Goal: Check status: Check status

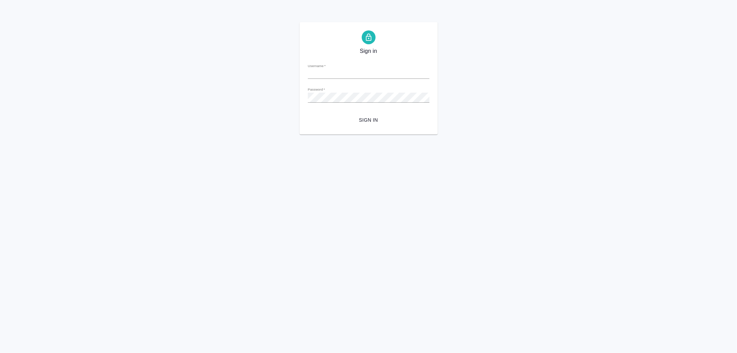
type input "[PERSON_NAME][EMAIL_ADDRESS][DOMAIN_NAME]"
click at [366, 122] on span "Sign in" at bounding box center [368, 120] width 111 height 9
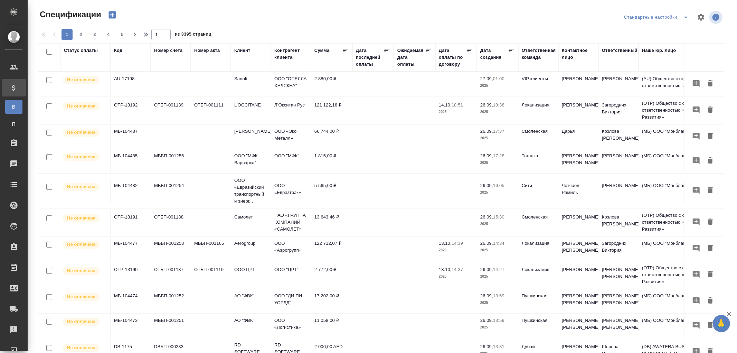
click at [122, 54] on div "Код" at bounding box center [130, 57] width 33 height 21
click at [116, 50] on div "Код" at bounding box center [118, 50] width 8 height 7
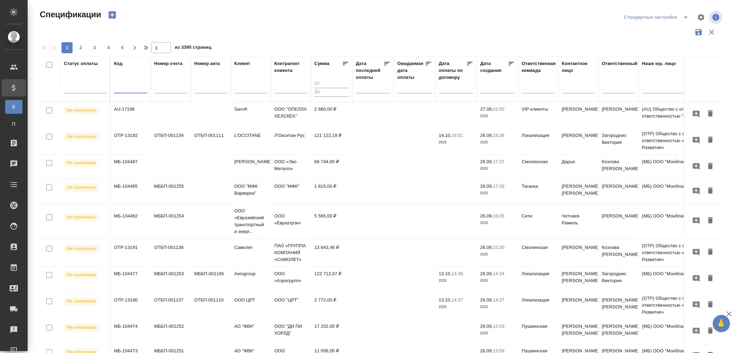
click at [118, 86] on input "text" at bounding box center [130, 88] width 33 height 9
paste input "AU-17089"
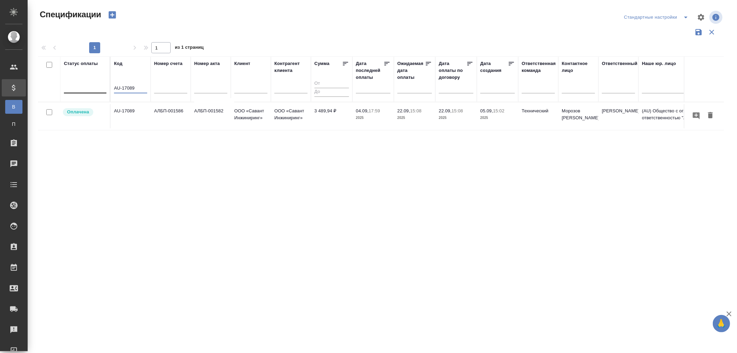
drag, startPoint x: 109, startPoint y: 92, endPoint x: 64, endPoint y: 93, distance: 44.9
click at [64, 93] on tr "Статус оплаты Код AU-17089 Номер счета Номер акта Клиент Контрагент клиента Сум…" at bounding box center [486, 79] width 897 height 46
paste input "МБ-102785"
type input "МБ-102785"
click at [245, 84] on div at bounding box center [250, 89] width 33 height 17
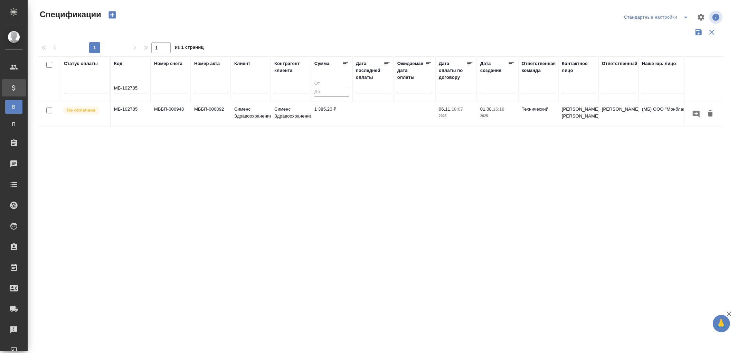
click at [245, 84] on div at bounding box center [250, 89] width 33 height 17
click at [247, 91] on input "text" at bounding box center [250, 88] width 33 height 9
type input "сименс"
drag, startPoint x: 140, startPoint y: 85, endPoint x: 98, endPoint y: 89, distance: 41.6
click at [98, 89] on tr "Статус оплаты Код МБ-102785 Номер счета Номер акта Клиент сименс Контрагент кли…" at bounding box center [486, 79] width 897 height 46
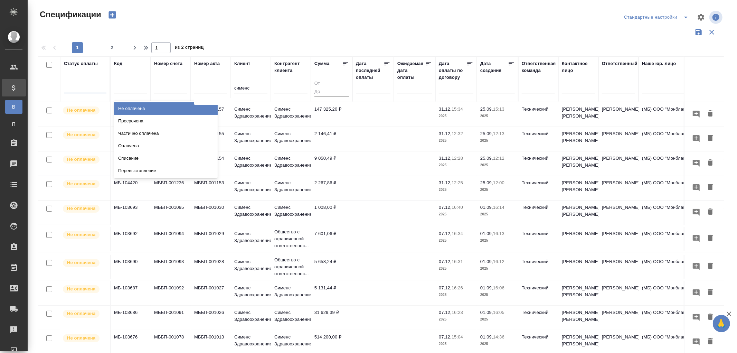
click at [94, 88] on div at bounding box center [85, 86] width 42 height 10
click at [130, 106] on div "Не оплачена" at bounding box center [166, 108] width 104 height 12
click at [78, 91] on div at bounding box center [85, 86] width 42 height 10
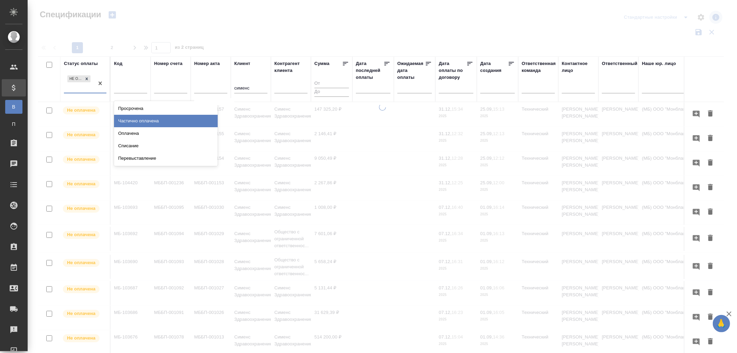
click at [134, 108] on div "Просрочена" at bounding box center [166, 108] width 104 height 12
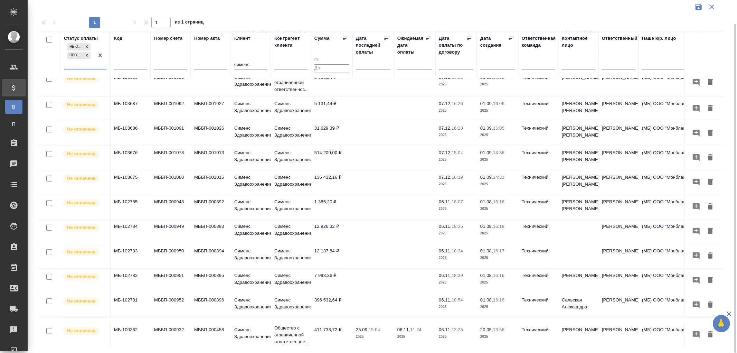
scroll to position [170, 0]
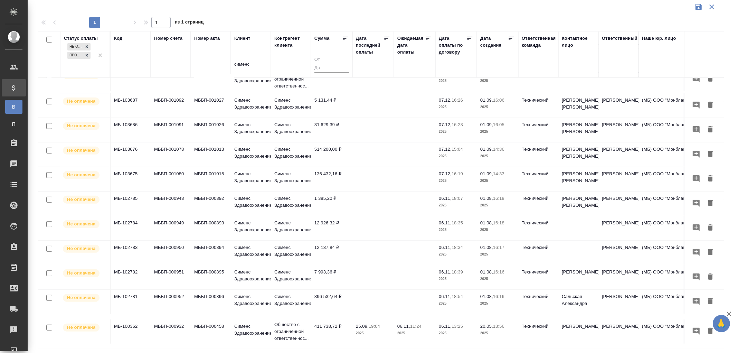
click at [312, 324] on td "411 738,72 ₽" at bounding box center [331, 331] width 41 height 24
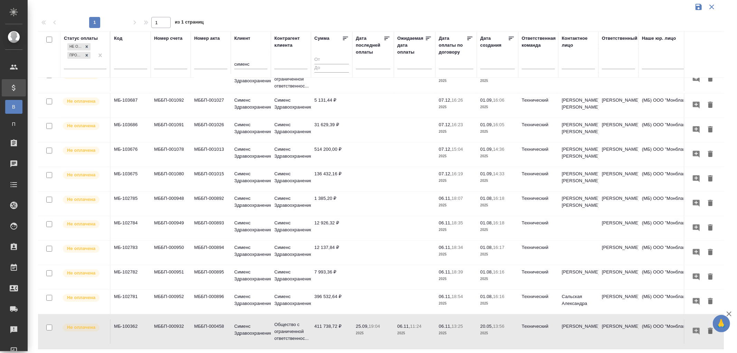
click at [501, 195] on p "16:18" at bounding box center [498, 197] width 11 height 5
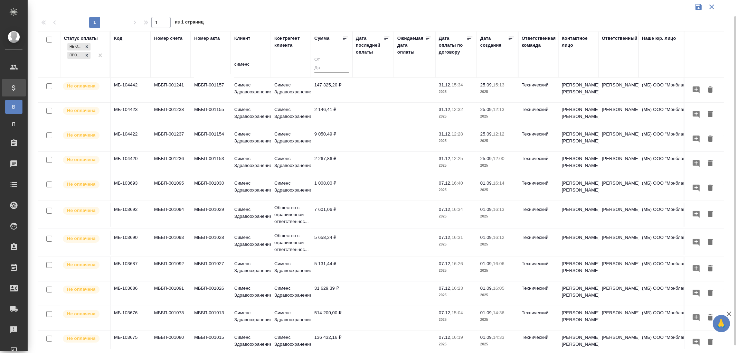
scroll to position [0, 0]
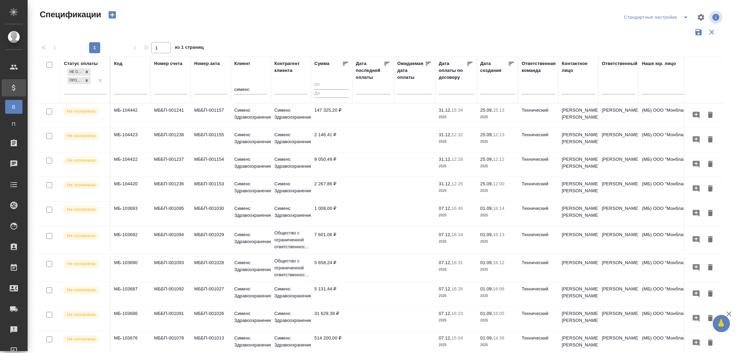
click at [362, 86] on input "text" at bounding box center [375, 89] width 30 height 10
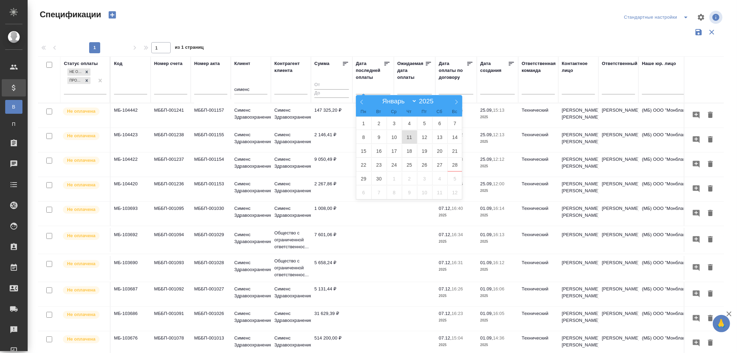
click at [408, 136] on span "11" at bounding box center [409, 136] width 15 height 13
type div "2025-09-10T21:00:00.000Z"
click at [426, 136] on span "12" at bounding box center [424, 136] width 15 height 13
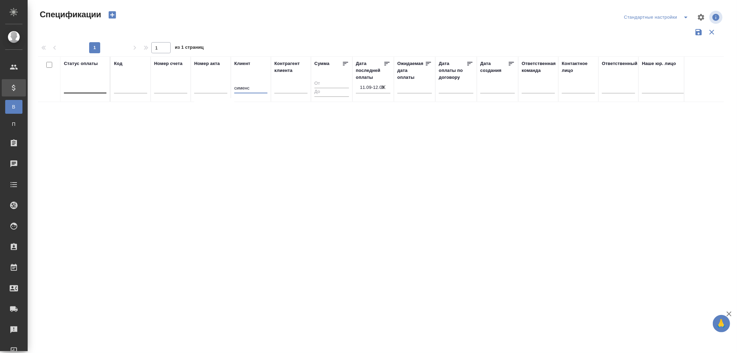
drag, startPoint x: 258, startPoint y: 86, endPoint x: 191, endPoint y: 89, distance: 67.1
click at [191, 89] on tr "Статус оплаты Код Номер счета Номер акта Клиент сименс Контрагент клиента Сумма…" at bounding box center [486, 79] width 897 height 46
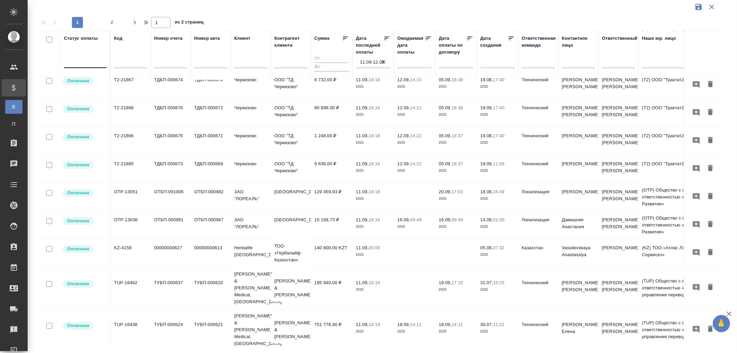
scroll to position [430, 0]
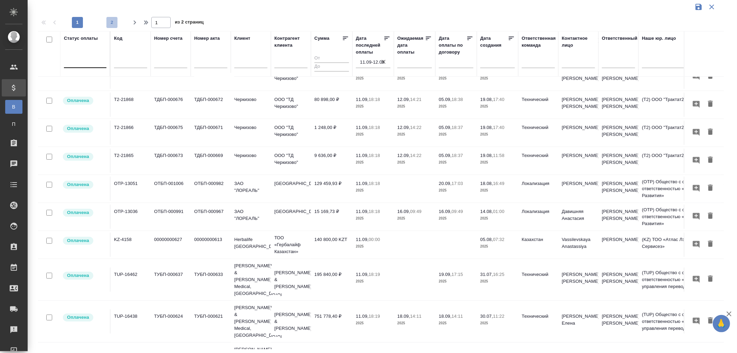
click at [112, 21] on span "2" at bounding box center [111, 22] width 11 height 7
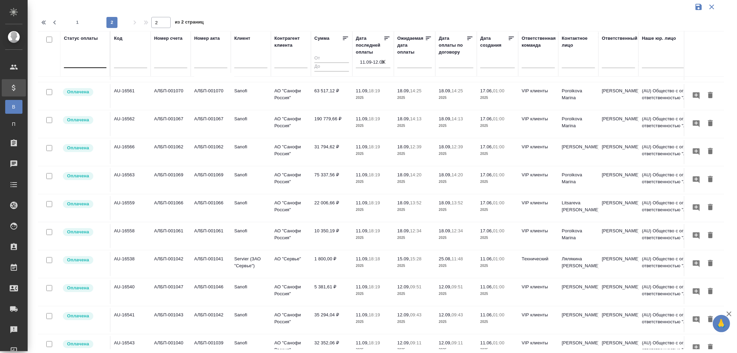
scroll to position [410, 0]
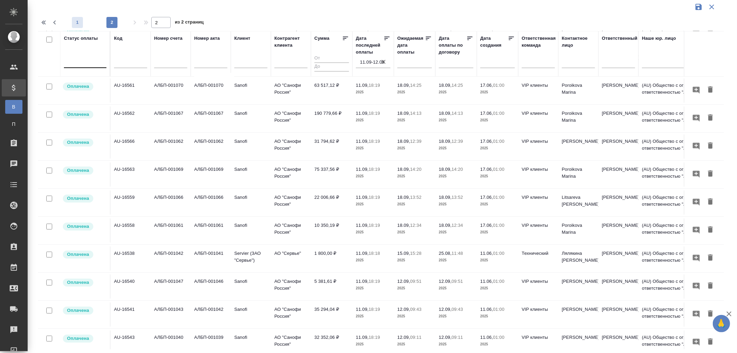
click at [77, 23] on span "1" at bounding box center [77, 22] width 11 height 7
type input "1"
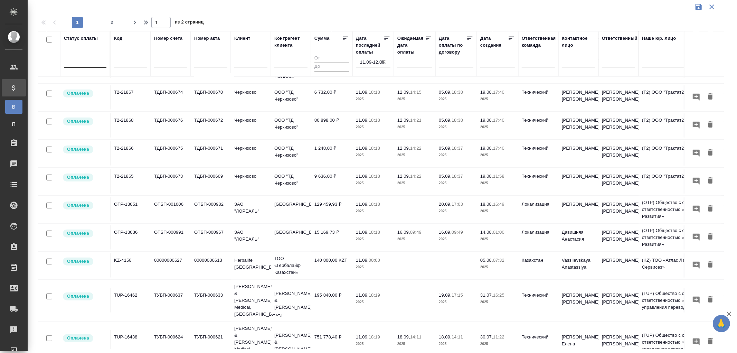
click at [383, 61] on icon "button" at bounding box center [383, 62] width 4 height 4
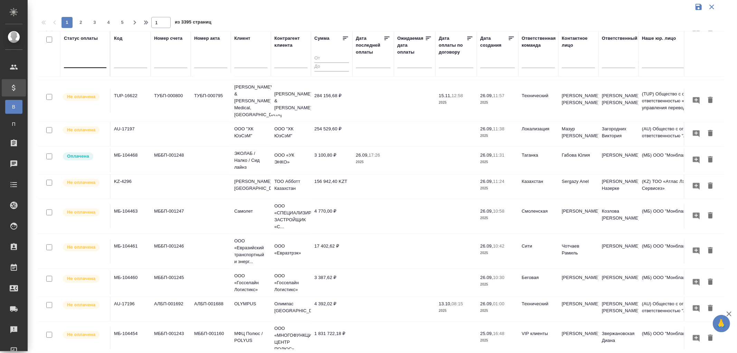
click at [359, 64] on div at bounding box center [373, 62] width 35 height 11
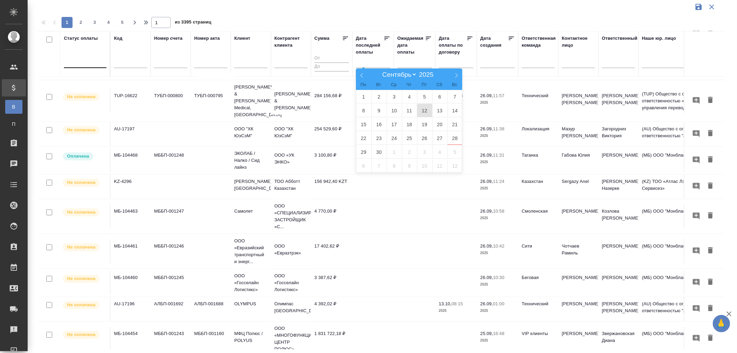
click at [425, 109] on span "12" at bounding box center [424, 110] width 15 height 13
type div "2025-09-11T21:00:00.000Z"
click at [454, 110] on span "14" at bounding box center [454, 110] width 15 height 13
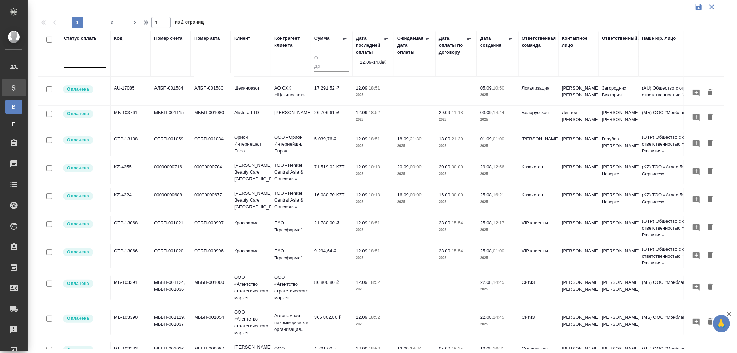
scroll to position [192, 0]
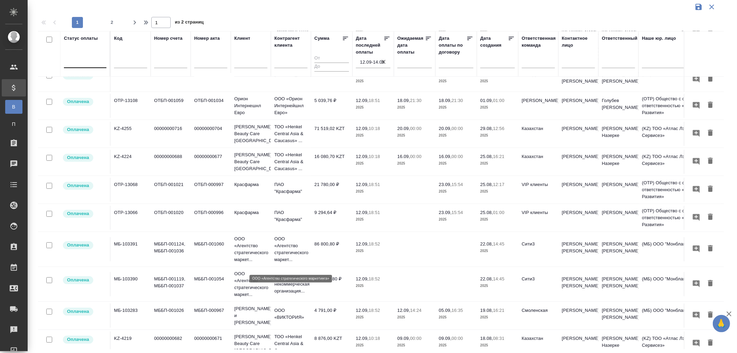
click at [288, 254] on p "ООО «Агентство стратегического маркет..." at bounding box center [290, 249] width 33 height 28
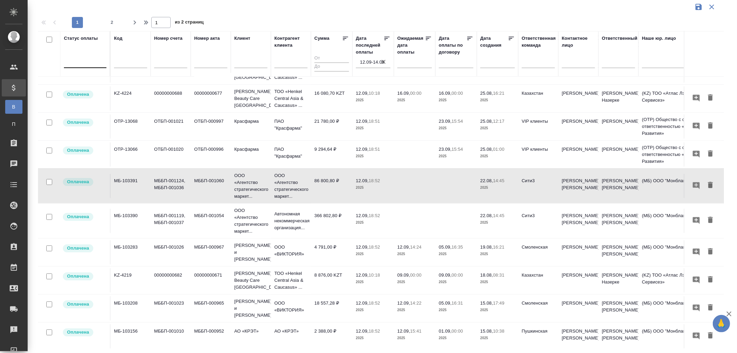
scroll to position [268, 0]
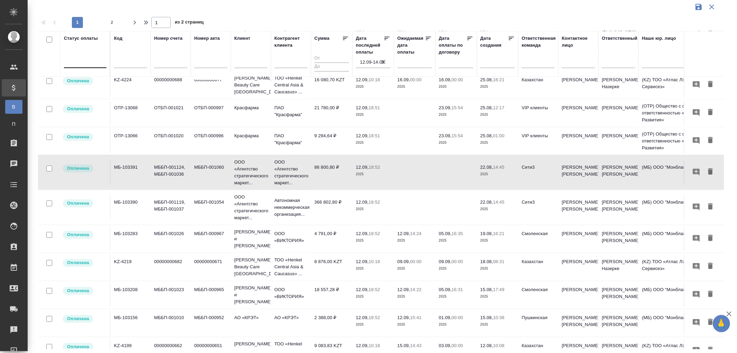
click at [327, 217] on td "366 802,80 ₽" at bounding box center [331, 207] width 41 height 24
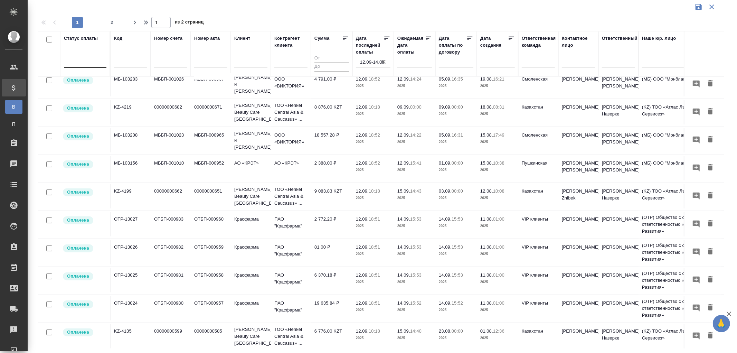
scroll to position [437, 0]
click at [112, 22] on span "2" at bounding box center [111, 22] width 11 height 7
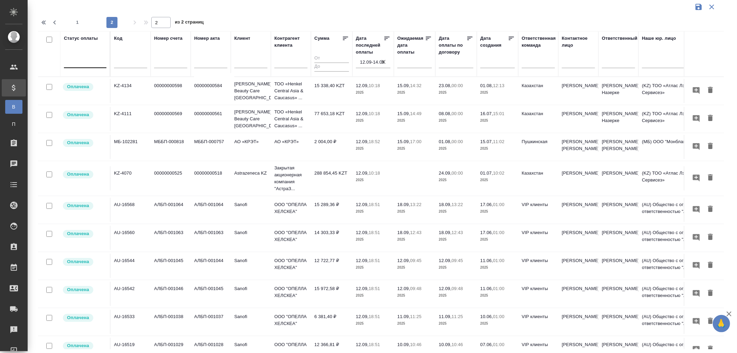
scroll to position [0, 0]
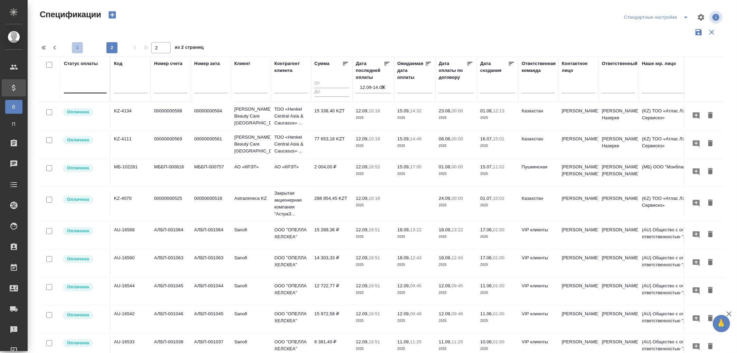
click at [78, 46] on span "1" at bounding box center [77, 47] width 11 height 7
type input "1"
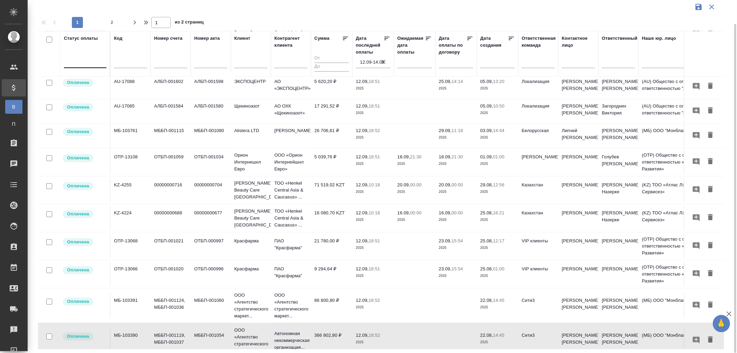
scroll to position [192, 0]
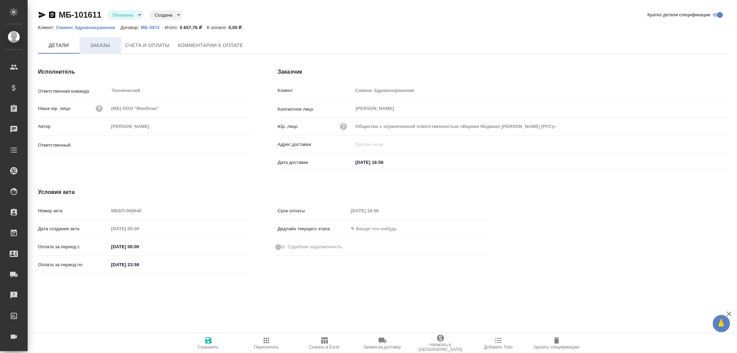
type input "[PERSON_NAME]"
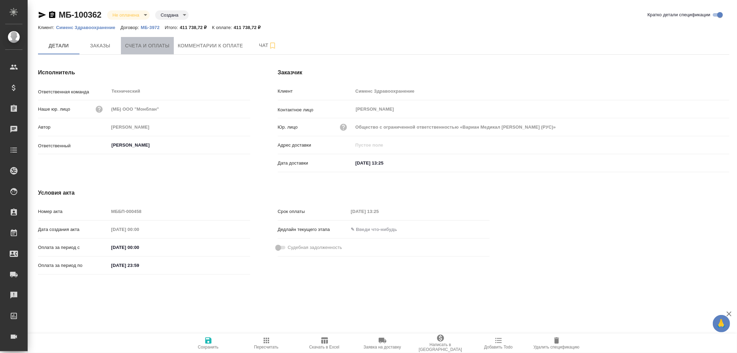
click at [136, 42] on span "Счета и оплаты" at bounding box center [147, 45] width 45 height 9
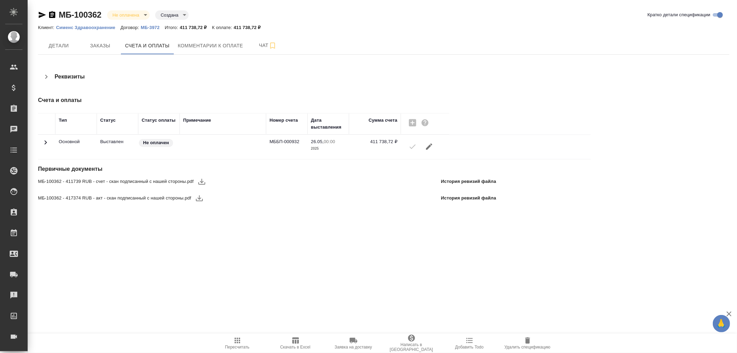
click at [47, 142] on icon at bounding box center [45, 142] width 8 height 8
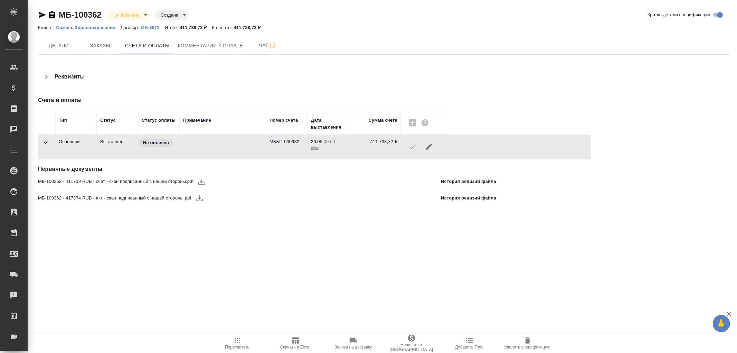
click at [47, 142] on icon at bounding box center [45, 142] width 8 height 8
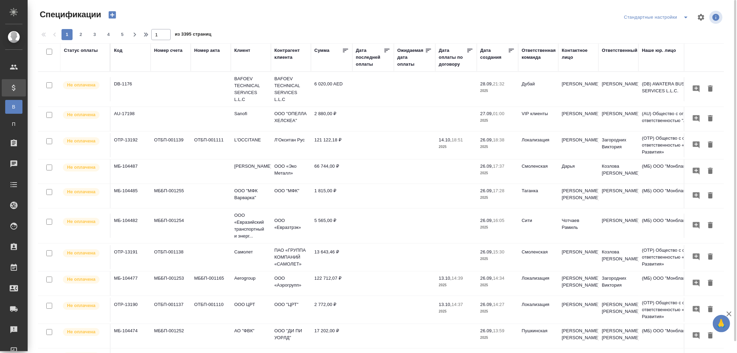
click at [114, 51] on div "Код" at bounding box center [118, 50] width 8 height 7
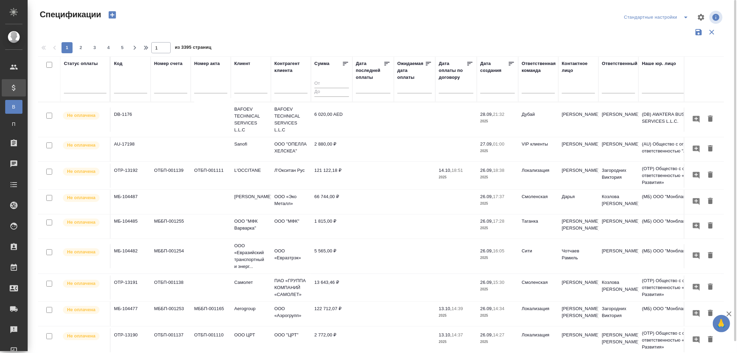
click at [130, 88] on input "text" at bounding box center [130, 88] width 33 height 9
paste input "МБ-103954"
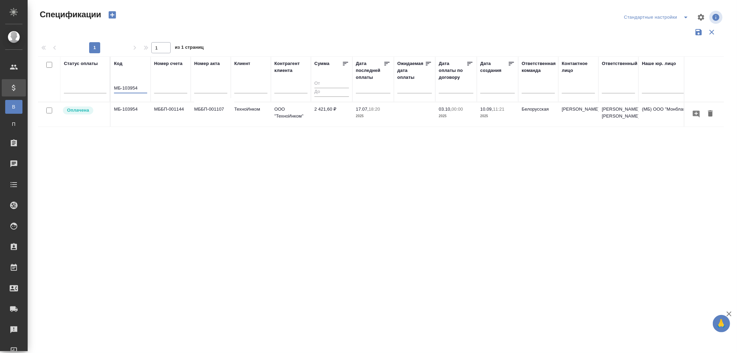
drag, startPoint x: 141, startPoint y: 90, endPoint x: 32, endPoint y: 85, distance: 108.6
click at [32, 85] on div "Спецификации Стандартные настройки 1 1 из 1 страниц Статус оплаты Код МБ-103954…" at bounding box center [382, 189] width 709 height 378
paste input "7"
drag, startPoint x: 135, startPoint y: 90, endPoint x: 62, endPoint y: 87, distance: 73.3
click at [62, 87] on tr "Статус оплаты Код МБ-103974 Номер счета Номер акта Клиент Контрагент клиента Су…" at bounding box center [486, 79] width 897 height 46
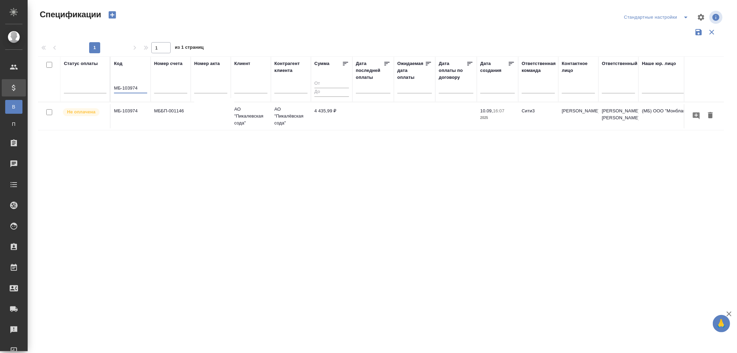
paste input "4271"
drag, startPoint x: 142, startPoint y: 88, endPoint x: 64, endPoint y: 87, distance: 78.1
click at [64, 87] on tr "Статус оплаты Код МБ-104271 Номер счета Номер акта Клиент Контрагент клиента Су…" at bounding box center [486, 79] width 897 height 46
paste input "DB-1160"
type input "DB-1160"
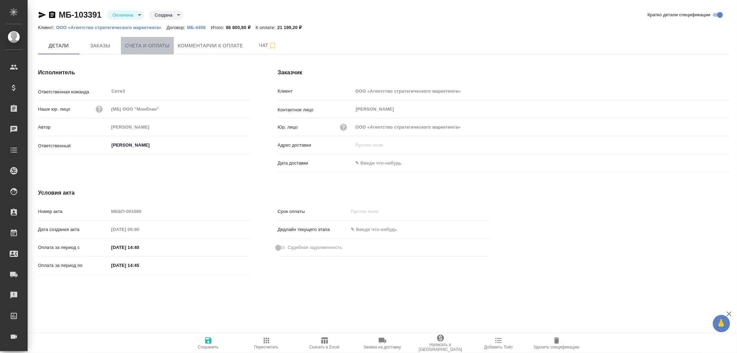
click at [150, 42] on span "Счета и оплаты" at bounding box center [147, 45] width 45 height 9
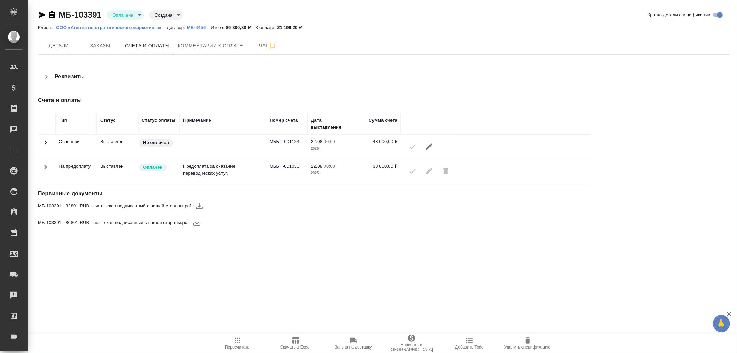
click at [46, 167] on icon at bounding box center [46, 167] width 2 height 4
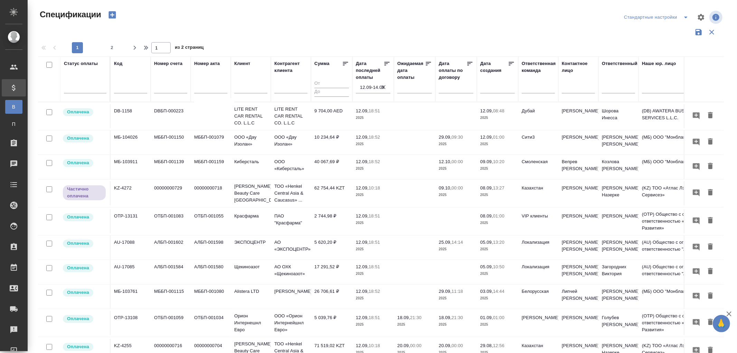
scroll to position [192, 0]
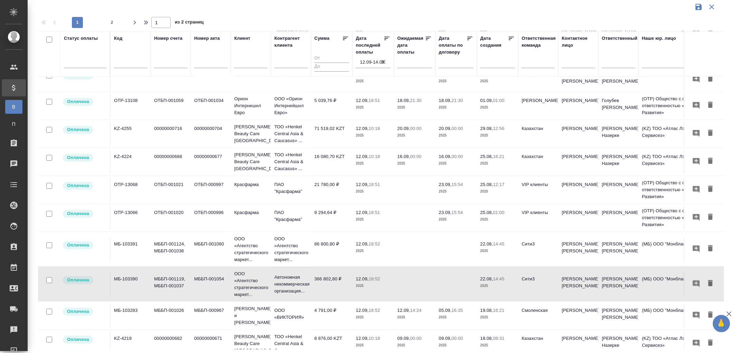
click at [382, 60] on icon "button" at bounding box center [383, 61] width 7 height 7
select select "8"
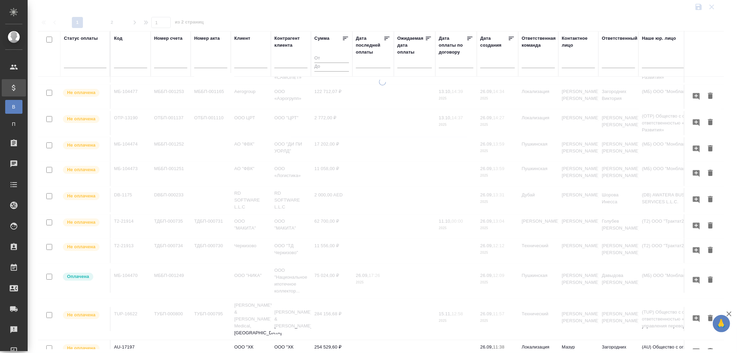
click at [361, 64] on input "text" at bounding box center [375, 62] width 30 height 10
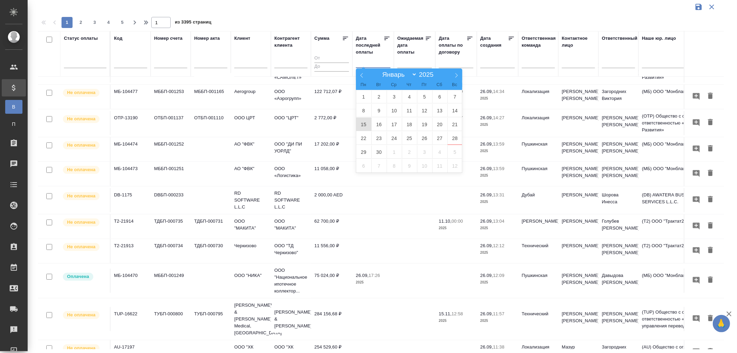
click at [366, 124] on span "15" at bounding box center [363, 123] width 15 height 13
type div "[DATE]T21:00:00.000Z"
click at [375, 124] on span "16" at bounding box center [378, 123] width 15 height 13
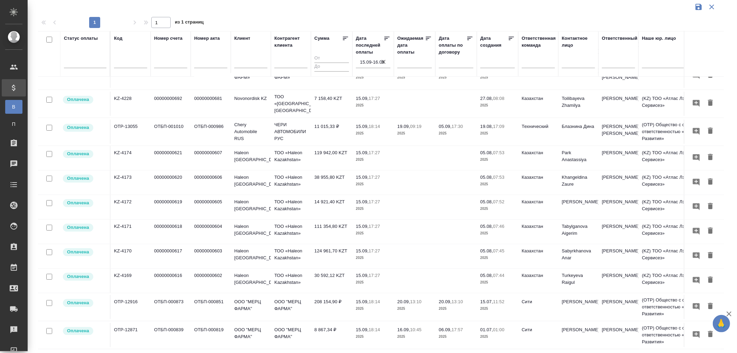
scroll to position [119, 0]
click at [382, 60] on icon "button" at bounding box center [383, 61] width 7 height 7
select select "8"
click at [372, 63] on input "text" at bounding box center [375, 62] width 30 height 10
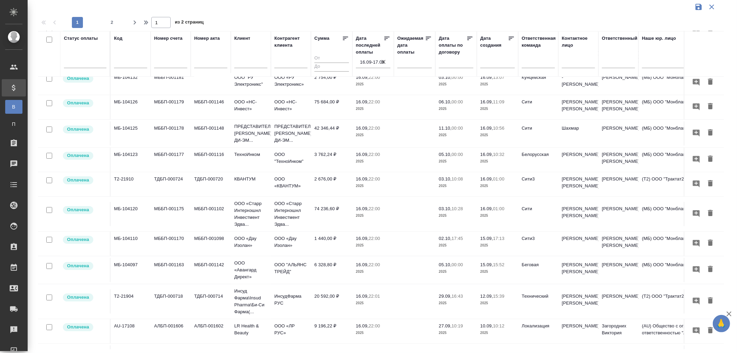
scroll to position [0, 0]
